Goal: Information Seeking & Learning: Learn about a topic

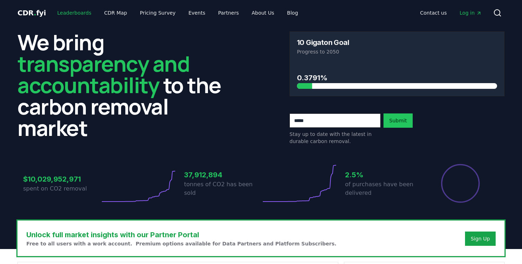
click at [76, 15] on link "Leaderboards" at bounding box center [75, 12] width 46 height 13
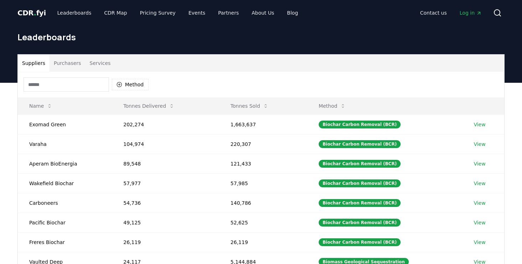
click at [70, 67] on button "Purchasers" at bounding box center [68, 63] width 36 height 17
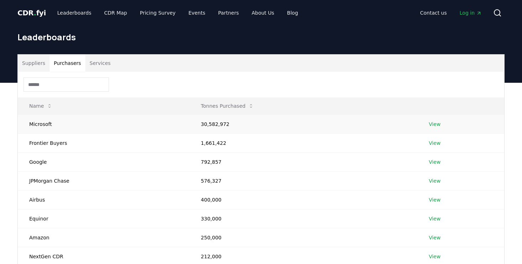
click at [429, 122] on td "View" at bounding box center [461, 123] width 87 height 19
click at [436, 123] on link "View" at bounding box center [435, 123] width 12 height 7
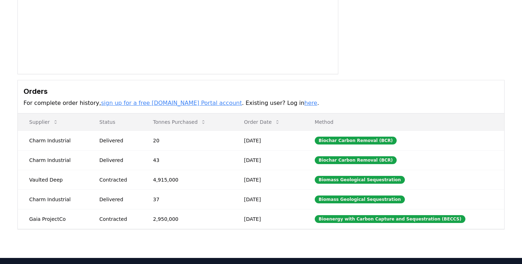
scroll to position [139, 0]
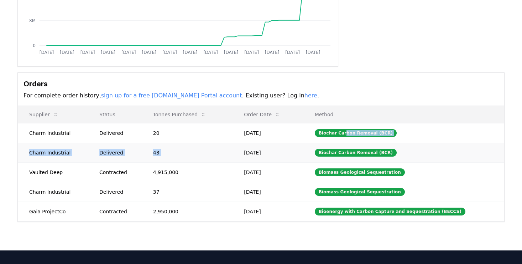
drag, startPoint x: 352, startPoint y: 132, endPoint x: 263, endPoint y: 148, distance: 90.8
click at [262, 148] on tbody "Charm Industrial Delivered 20 Sep 30, 2025 Biochar Carbon Removal (BCR) Charm I…" at bounding box center [261, 172] width 487 height 98
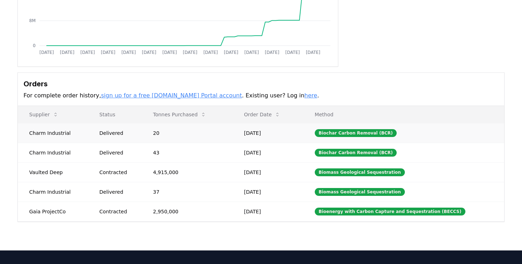
click at [218, 141] on td "20" at bounding box center [187, 133] width 91 height 20
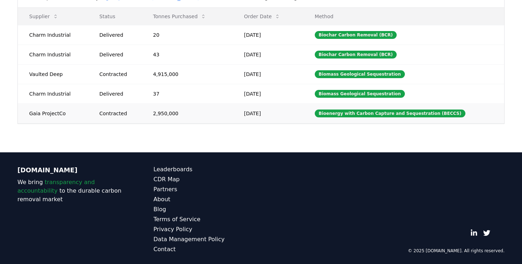
scroll to position [210, 0]
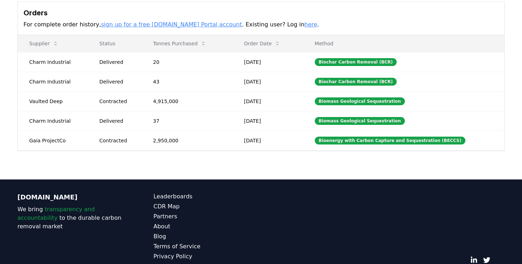
click at [305, 27] on link "here" at bounding box center [311, 24] width 13 height 7
